Goal: Entertainment & Leisure: Consume media (video, audio)

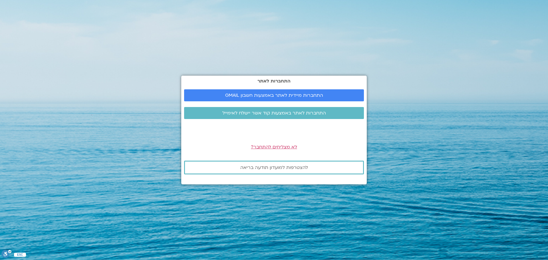
click at [238, 84] on div "התחברות לאתר התחברות מיידית לאתר באמצעות חשבון GMAIL התחברות לאתר באמצעות קוד א…" at bounding box center [273, 130] width 185 height 109
click at [238, 97] on span "התחברות מיידית לאתר באמצעות חשבון GMAIL" at bounding box center [274, 95] width 98 height 5
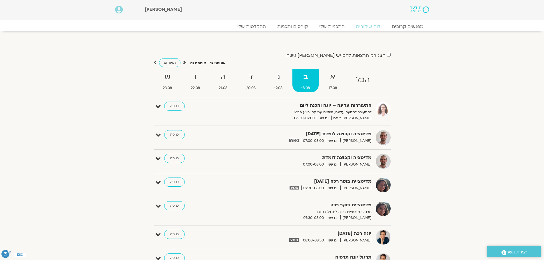
click at [184, 64] on icon at bounding box center [184, 63] width 3 height 6
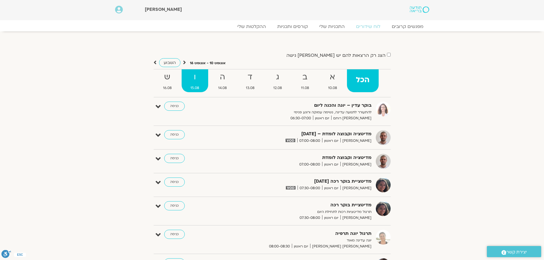
click at [195, 79] on strong "ו" at bounding box center [194, 77] width 27 height 13
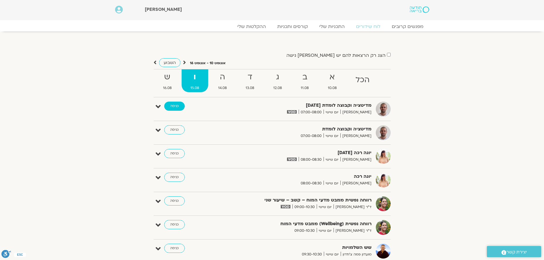
click at [181, 108] on link "כניסה" at bounding box center [174, 106] width 21 height 9
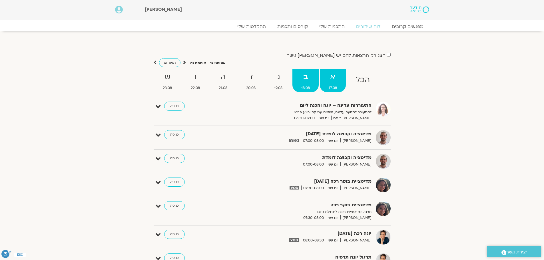
click at [329, 81] on strong "א" at bounding box center [333, 77] width 26 height 13
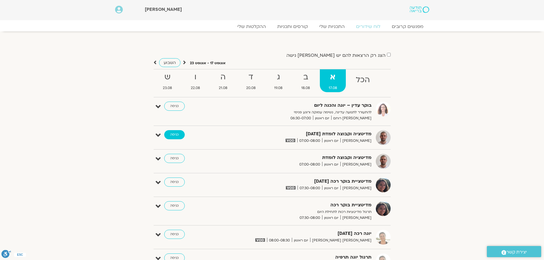
click at [173, 137] on link "כניסה" at bounding box center [174, 134] width 21 height 9
